Goal: Transaction & Acquisition: Download file/media

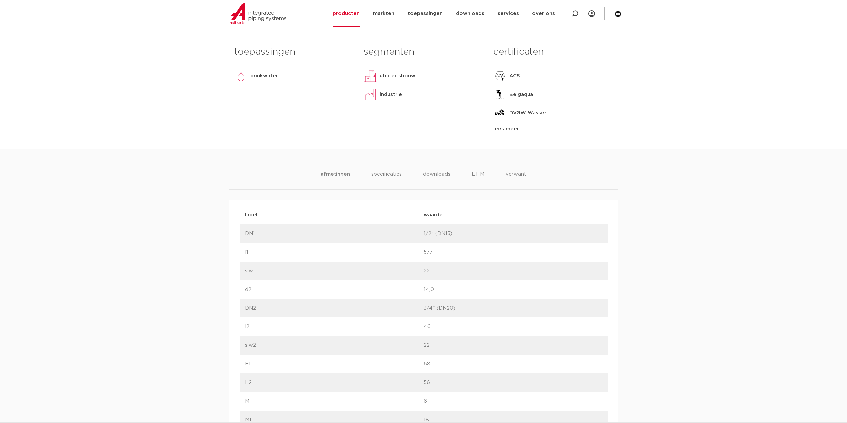
scroll to position [366, 0]
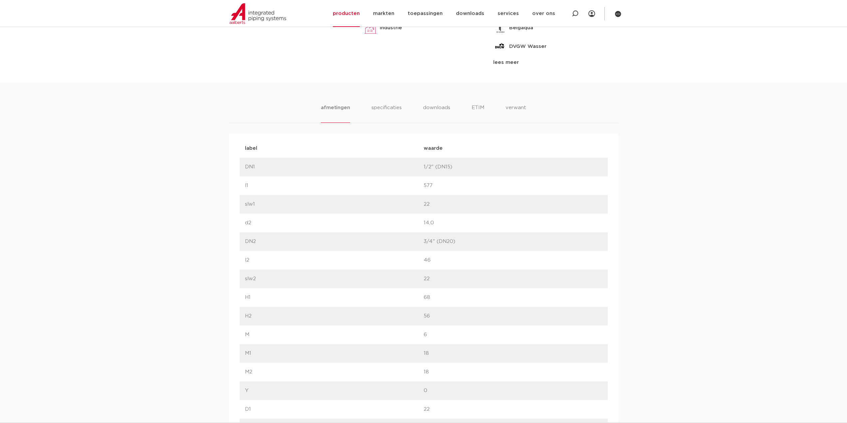
click at [433, 102] on div "afmetingen specificaties downloads ETIM verwant [GEOGRAPHIC_DATA] specificaties…" at bounding box center [423, 389] width 847 height 613
click at [432, 108] on li "downloads" at bounding box center [437, 113] width 28 height 19
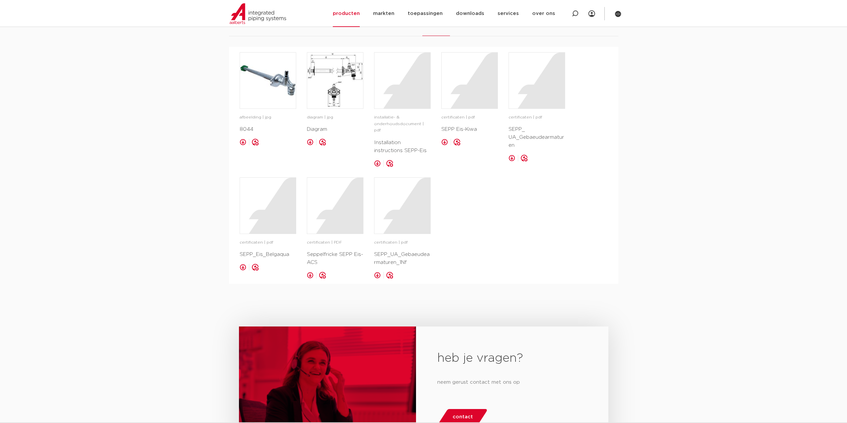
scroll to position [466, 0]
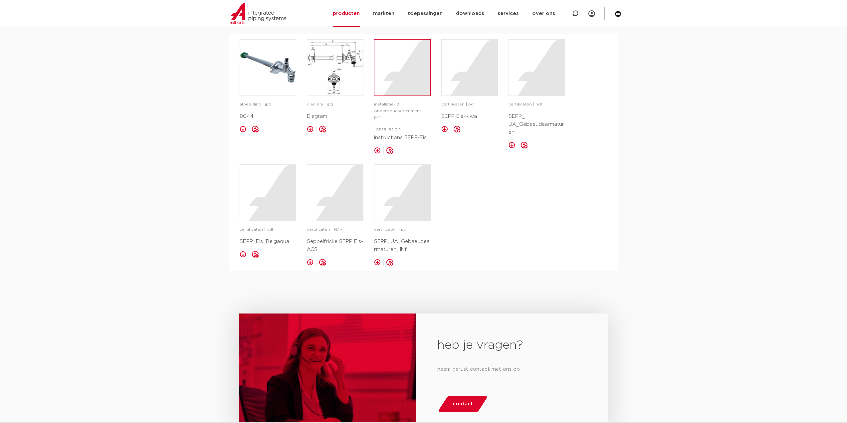
drag, startPoint x: 389, startPoint y: 107, endPoint x: 392, endPoint y: 87, distance: 20.3
click at [388, 101] on div "installatie- & onderhoudsdocument | pdf Installation instructions SEPP-Eis opsl…" at bounding box center [402, 96] width 57 height 115
click at [391, 81] on div at bounding box center [403, 68] width 56 height 56
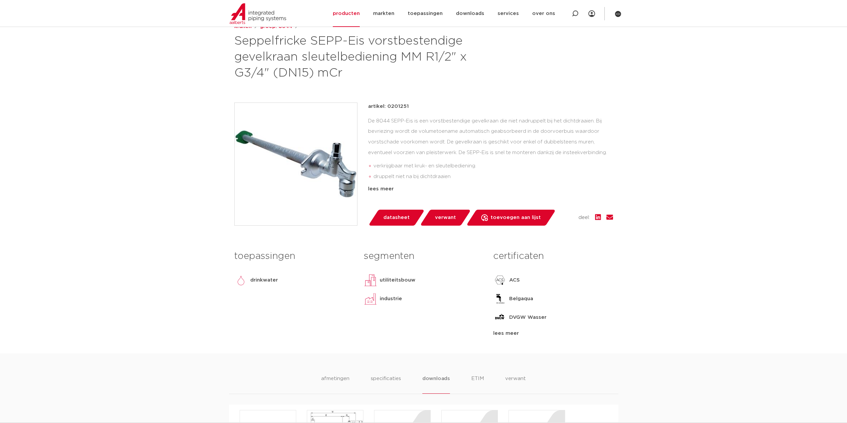
scroll to position [22, 0]
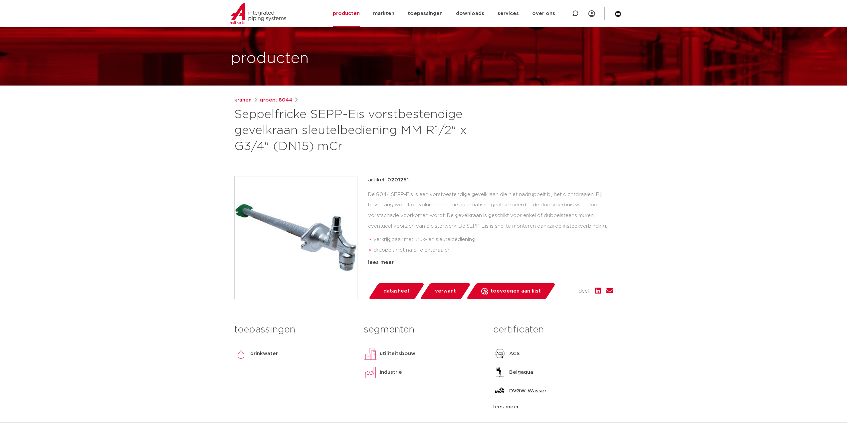
drag, startPoint x: 408, startPoint y: 180, endPoint x: 390, endPoint y: 179, distance: 18.7
click at [390, 179] on div "artikel: 0201251" at bounding box center [490, 180] width 245 height 8
drag, startPoint x: 384, startPoint y: 180, endPoint x: 414, endPoint y: 179, distance: 30.0
click at [414, 179] on div "artikel: 0201251" at bounding box center [490, 180] width 245 height 8
click at [410, 178] on div "artikel: 0201251" at bounding box center [490, 180] width 245 height 8
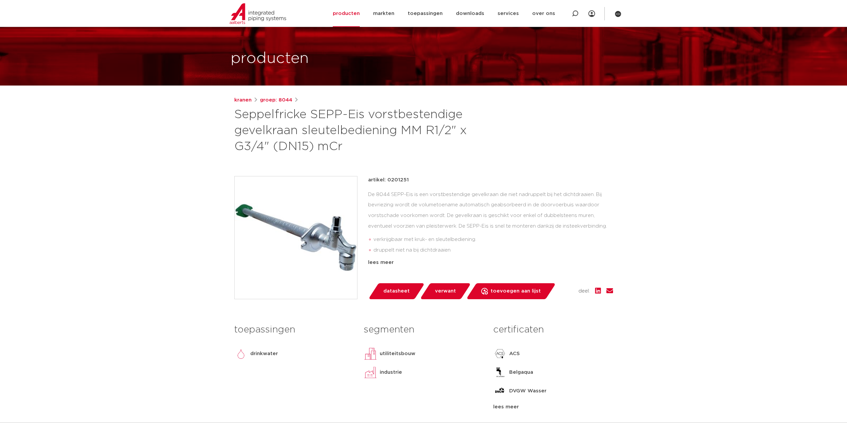
click at [406, 180] on div "artikel: 0201251" at bounding box center [490, 180] width 245 height 8
click at [408, 181] on div "artikel: 0201251" at bounding box center [490, 180] width 245 height 8
drag, startPoint x: 409, startPoint y: 179, endPoint x: 386, endPoint y: 182, distance: 22.8
click at [386, 182] on div "artikel: 0201251" at bounding box center [490, 180] width 245 height 8
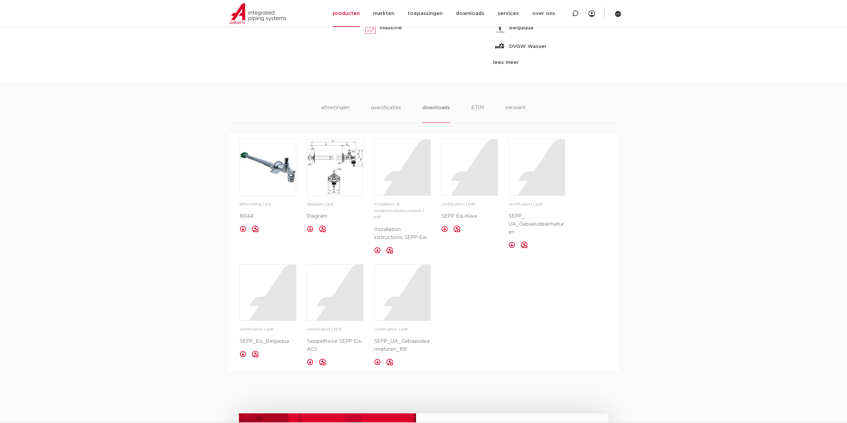
scroll to position [400, 0]
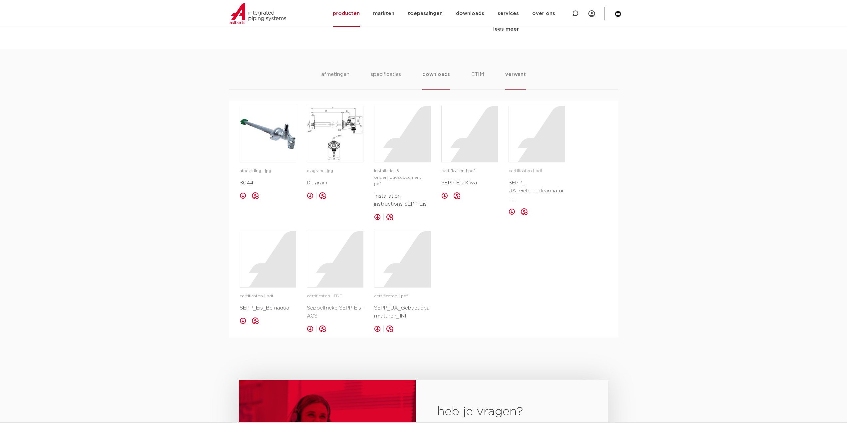
click at [516, 77] on li "verwant" at bounding box center [515, 80] width 21 height 19
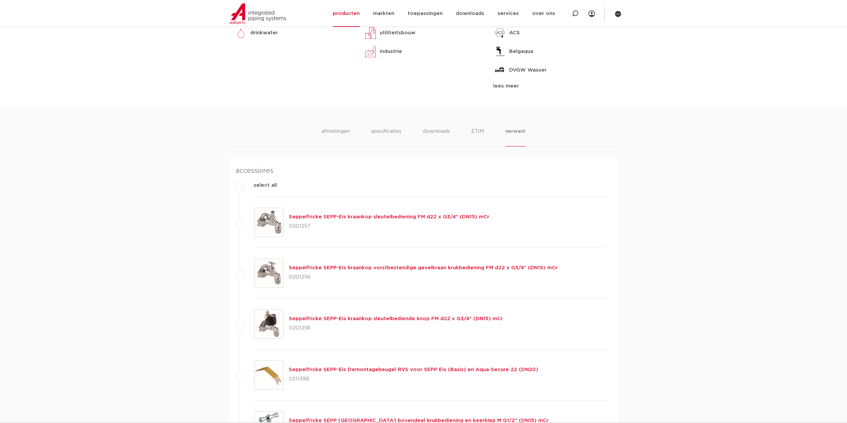
scroll to position [200, 0]
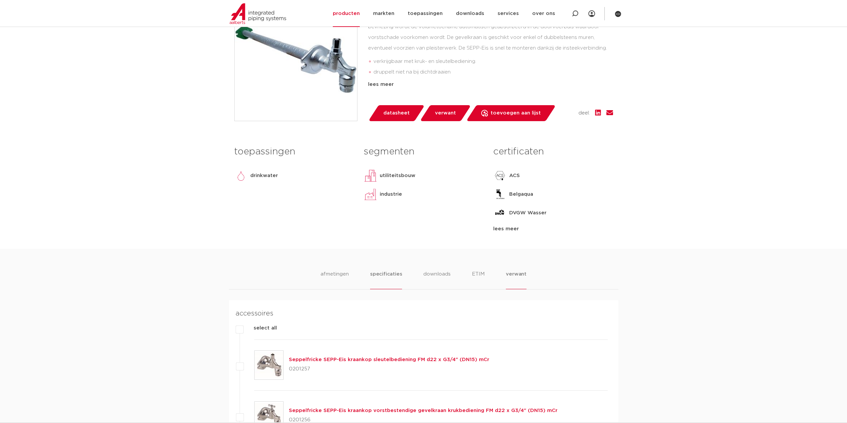
click at [384, 273] on li "specificaties" at bounding box center [386, 279] width 32 height 19
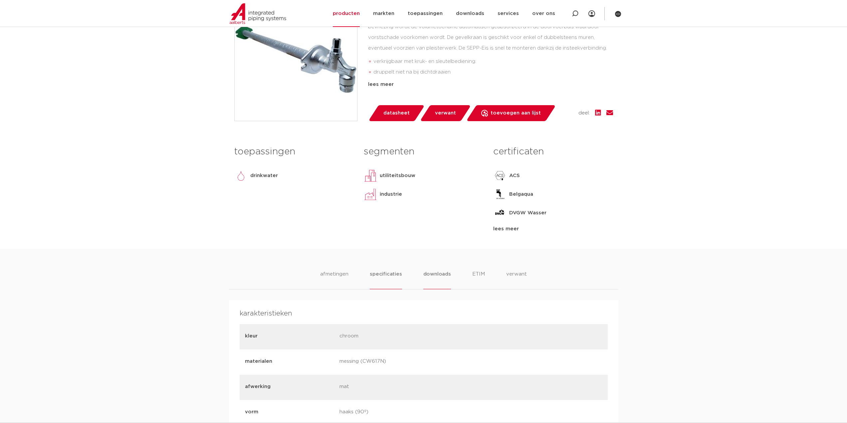
click at [430, 276] on li "downloads" at bounding box center [438, 279] width 28 height 19
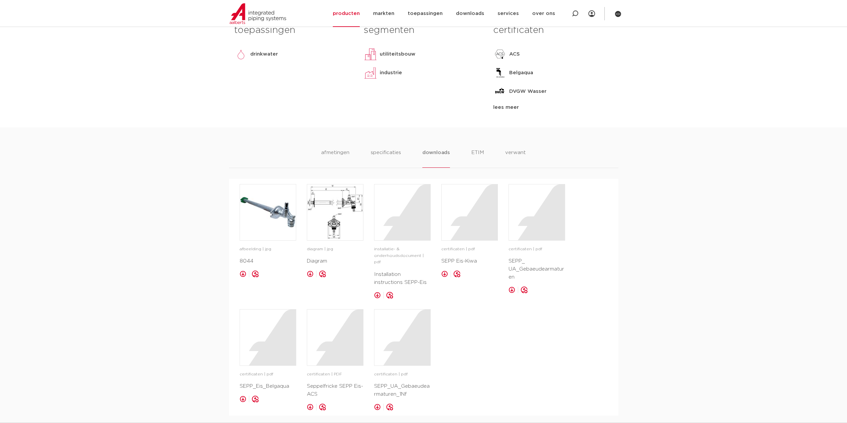
scroll to position [333, 0]
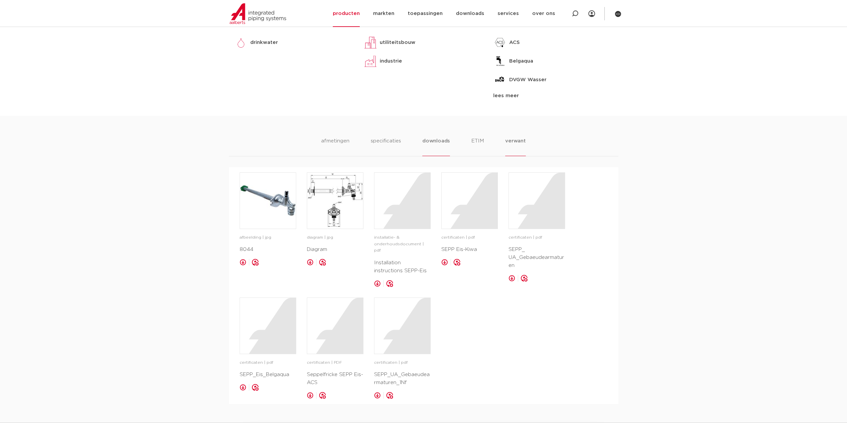
click at [514, 142] on li "verwant" at bounding box center [515, 146] width 21 height 19
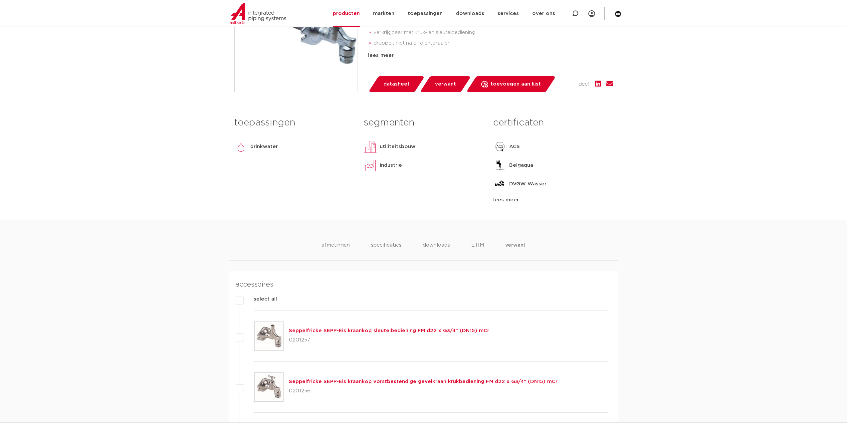
scroll to position [133, 0]
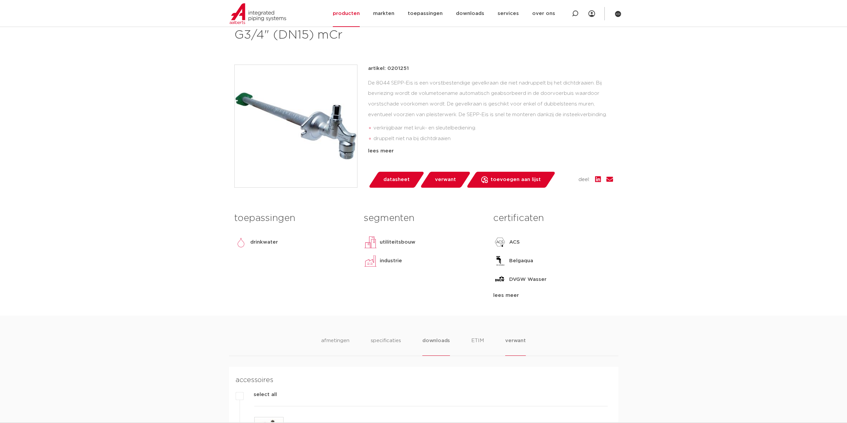
click at [431, 341] on li "downloads" at bounding box center [437, 346] width 28 height 19
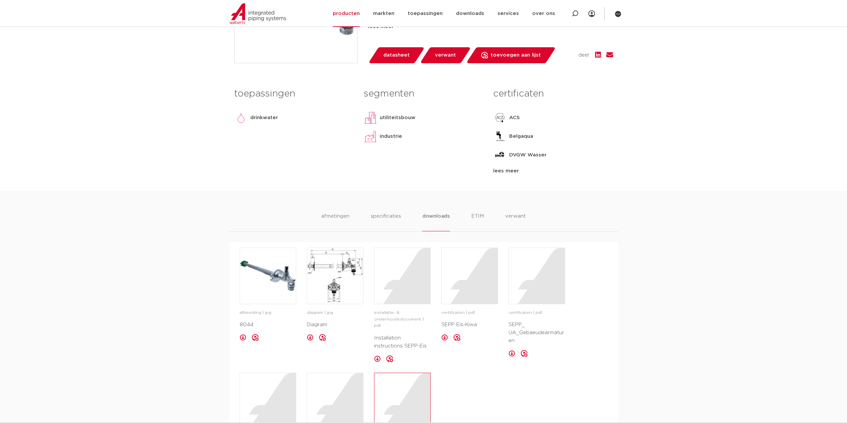
scroll to position [366, 0]
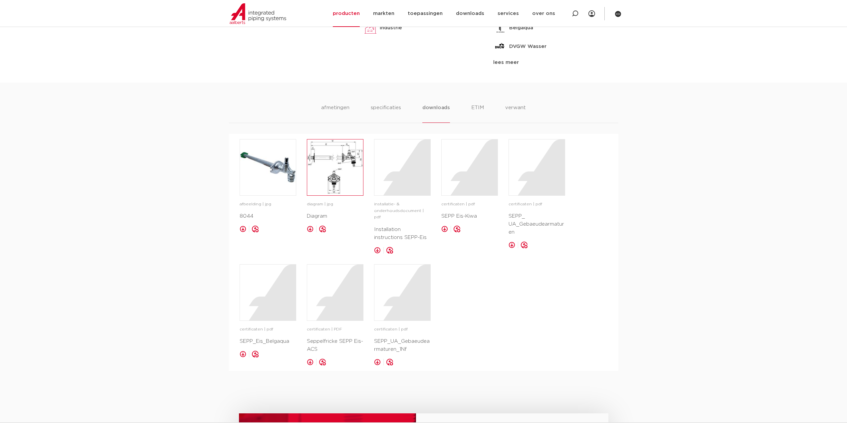
click at [328, 172] on img at bounding box center [335, 168] width 56 height 56
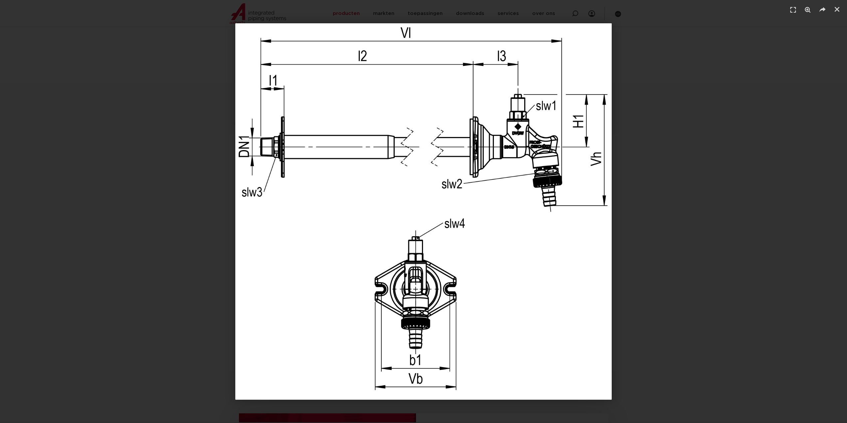
drag, startPoint x: 834, startPoint y: 8, endPoint x: 830, endPoint y: 16, distance: 9.0
click at [834, 8] on link "Sluiten (Esc)" at bounding box center [837, 9] width 10 height 10
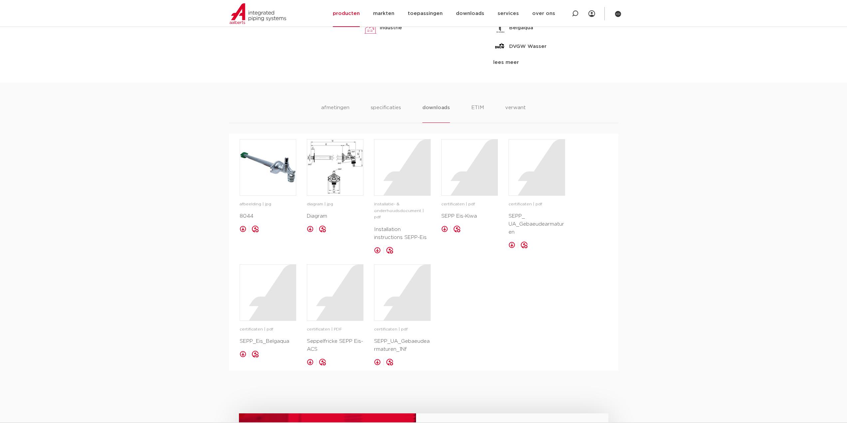
click at [382, 226] on p "Installation instructions SEPP-Eis" at bounding box center [402, 234] width 57 height 16
click at [396, 193] on div at bounding box center [403, 168] width 56 height 56
